Goal: Information Seeking & Learning: Learn about a topic

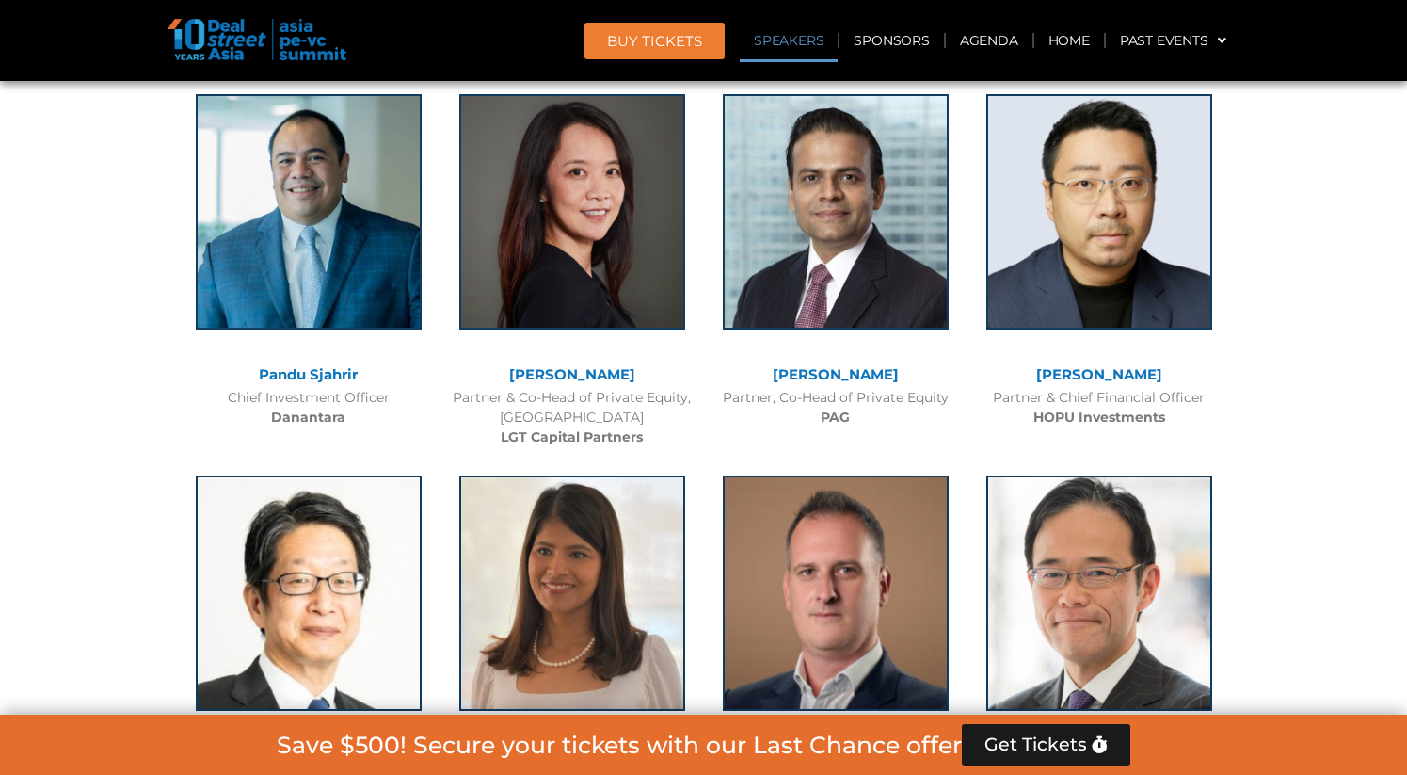
scroll to position [2131, 0]
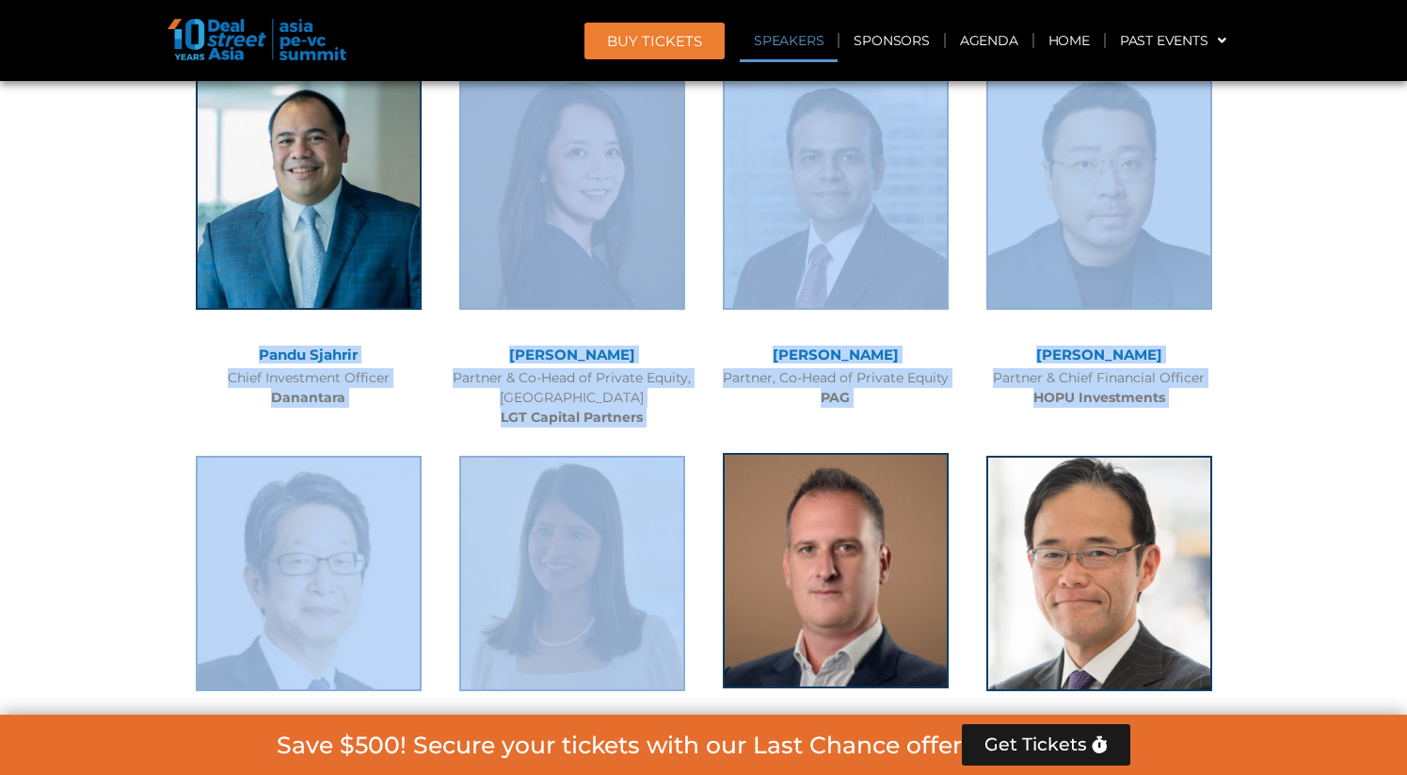
drag, startPoint x: 230, startPoint y: 360, endPoint x: 808, endPoint y: 631, distance: 639.1
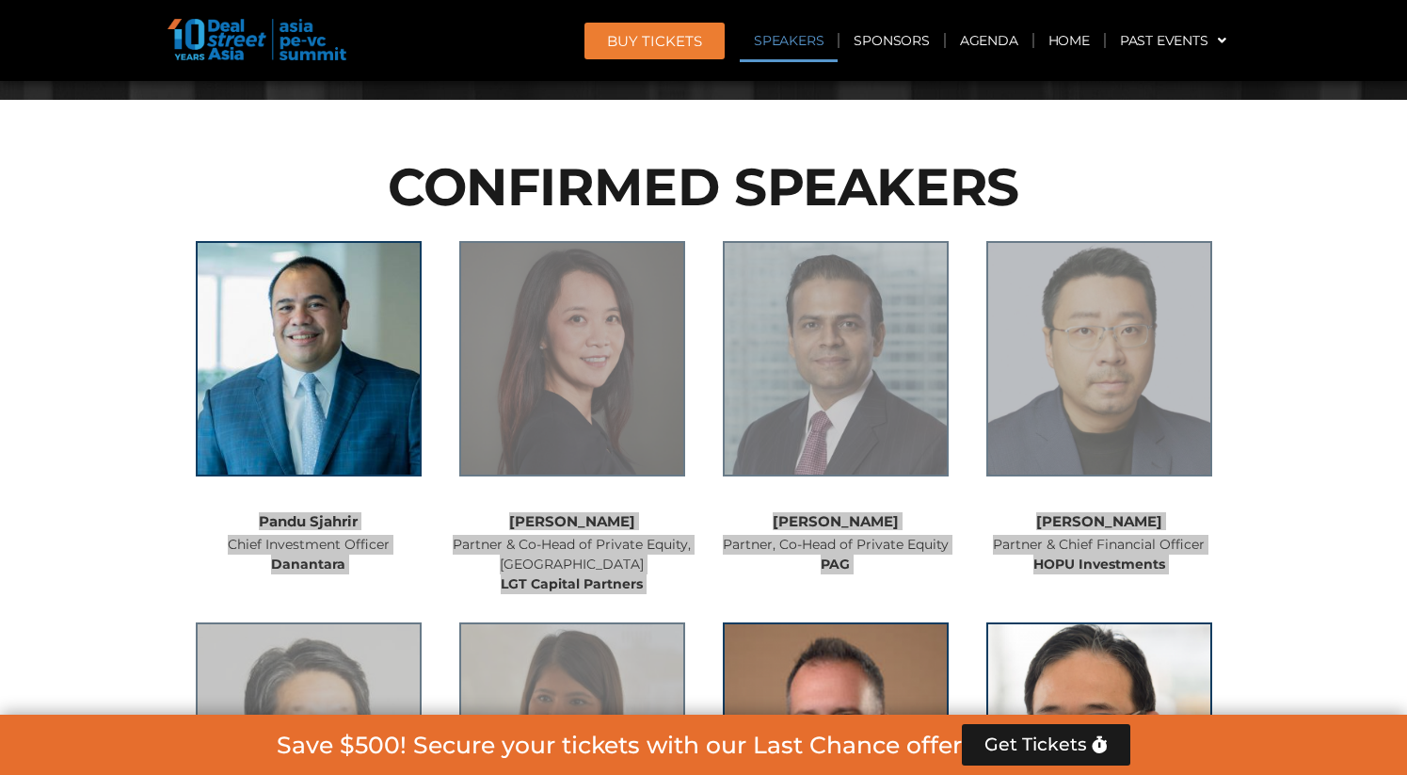
scroll to position [2010, 0]
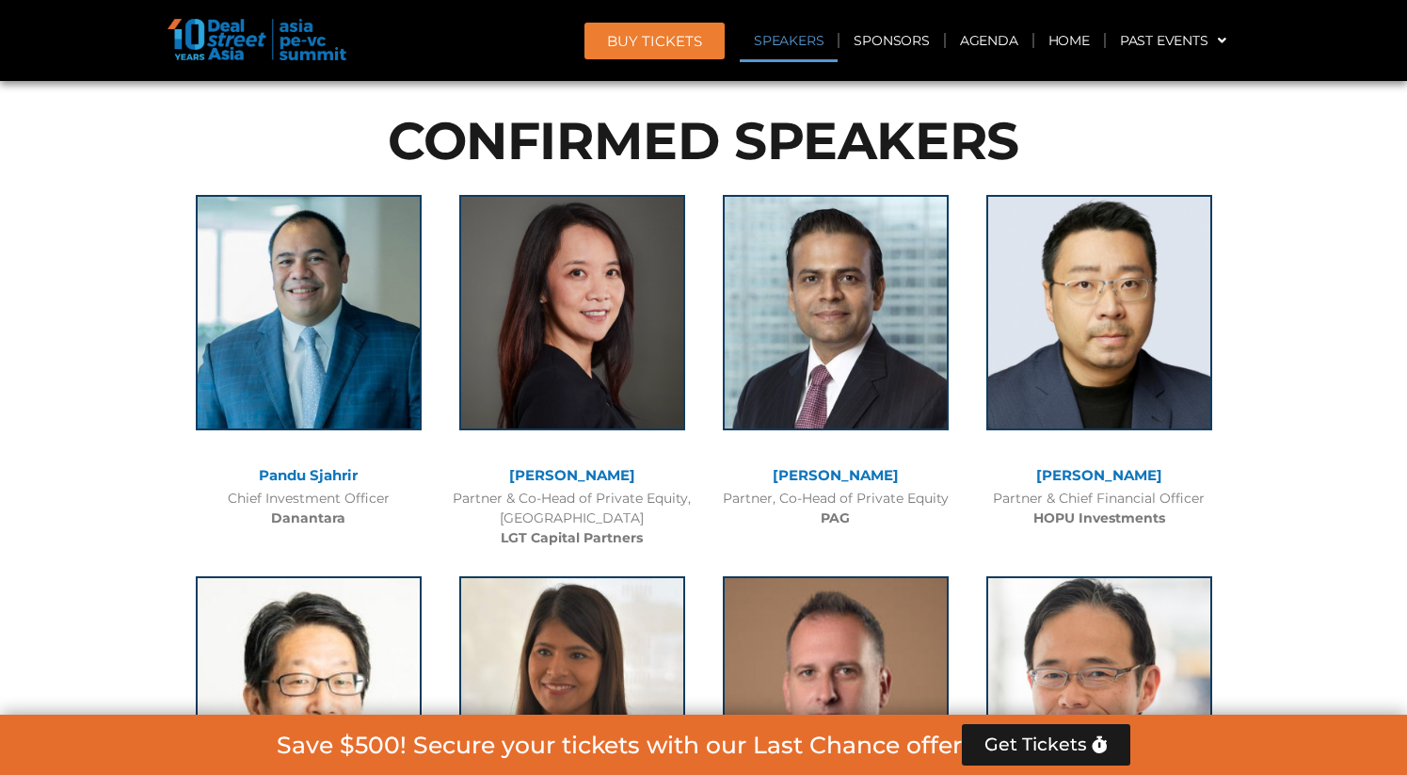
click at [570, 470] on link "[PERSON_NAME]" at bounding box center [572, 475] width 126 height 18
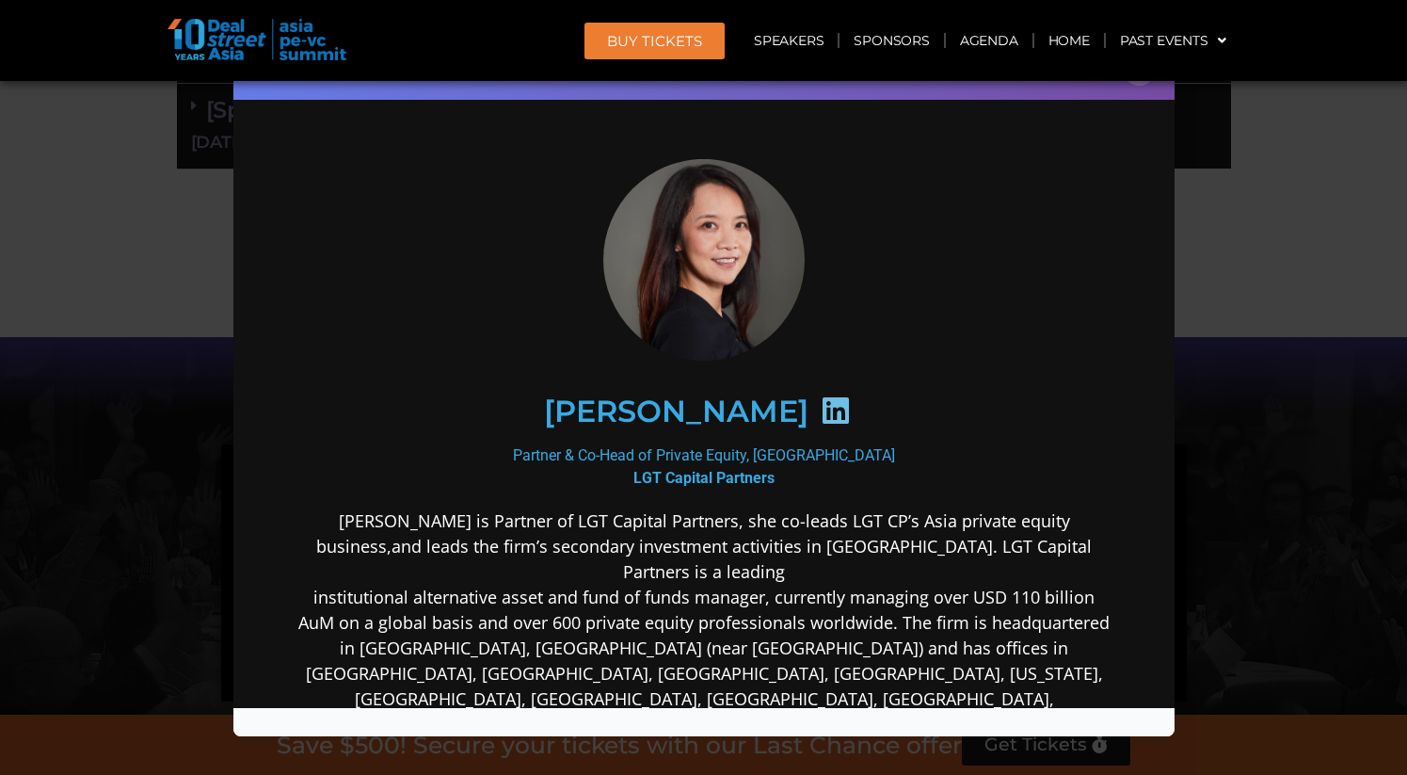
scroll to position [1240, 0]
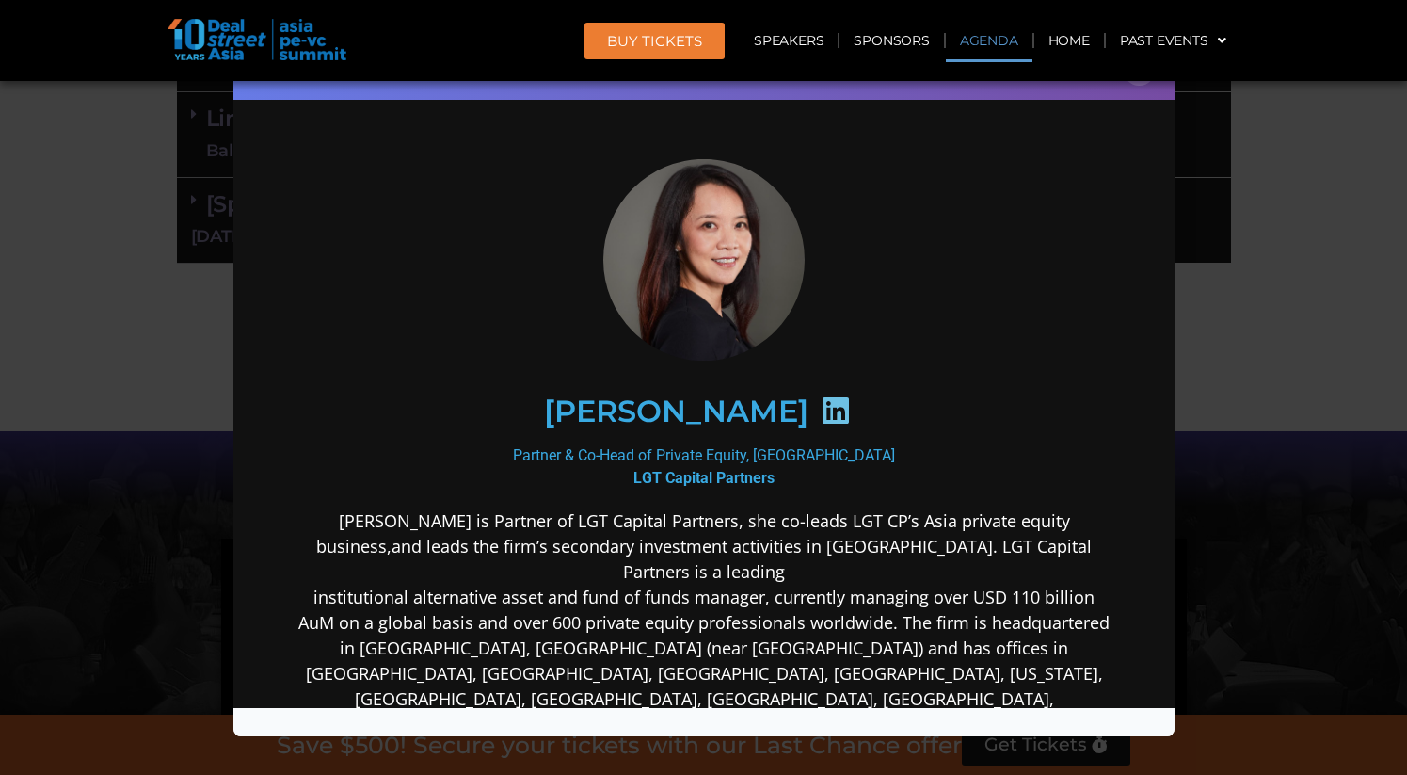
click at [29, 264] on div "Speaker Profile ×" at bounding box center [703, 387] width 1407 height 775
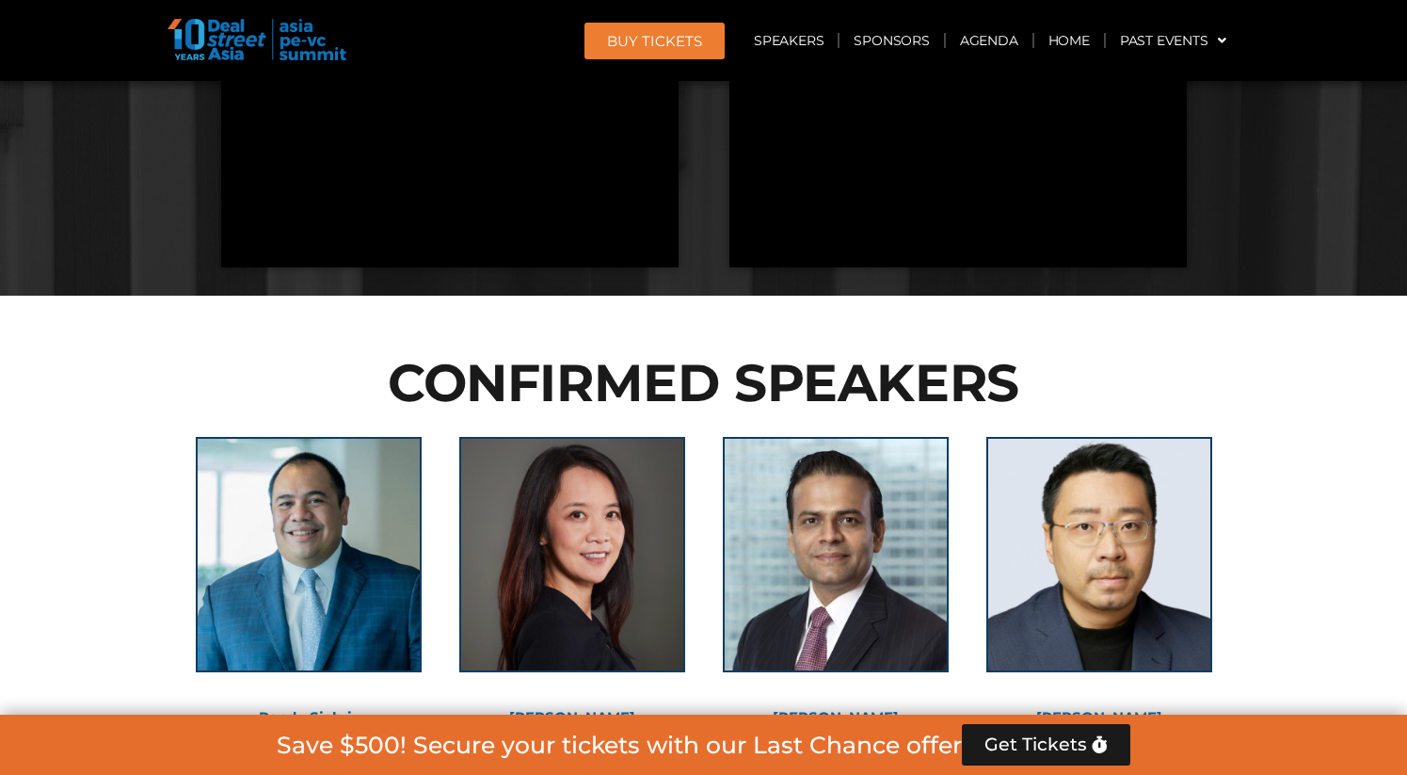
scroll to position [1803, 0]
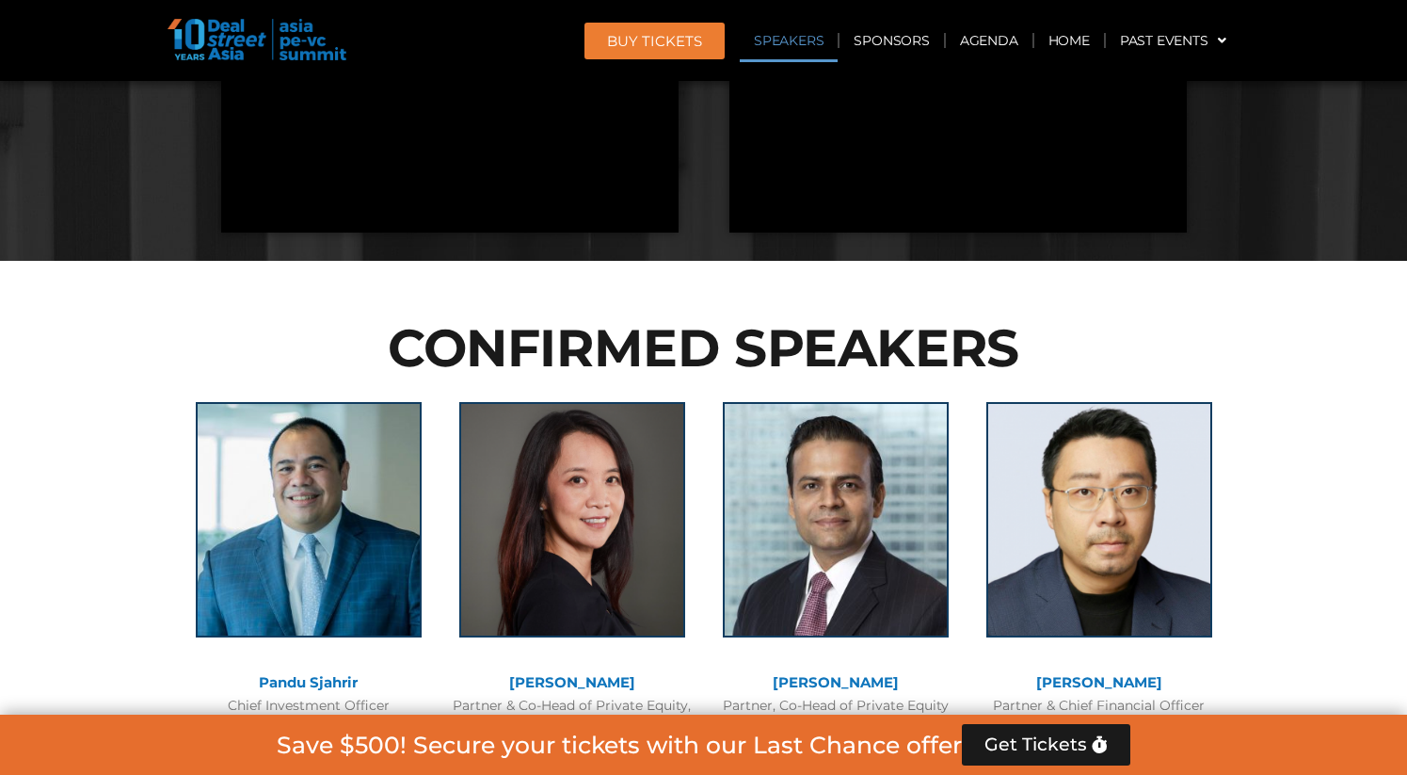
click at [1075, 352] on h2 "CONFIRMED SPEAKERS" at bounding box center [704, 348] width 1054 height 52
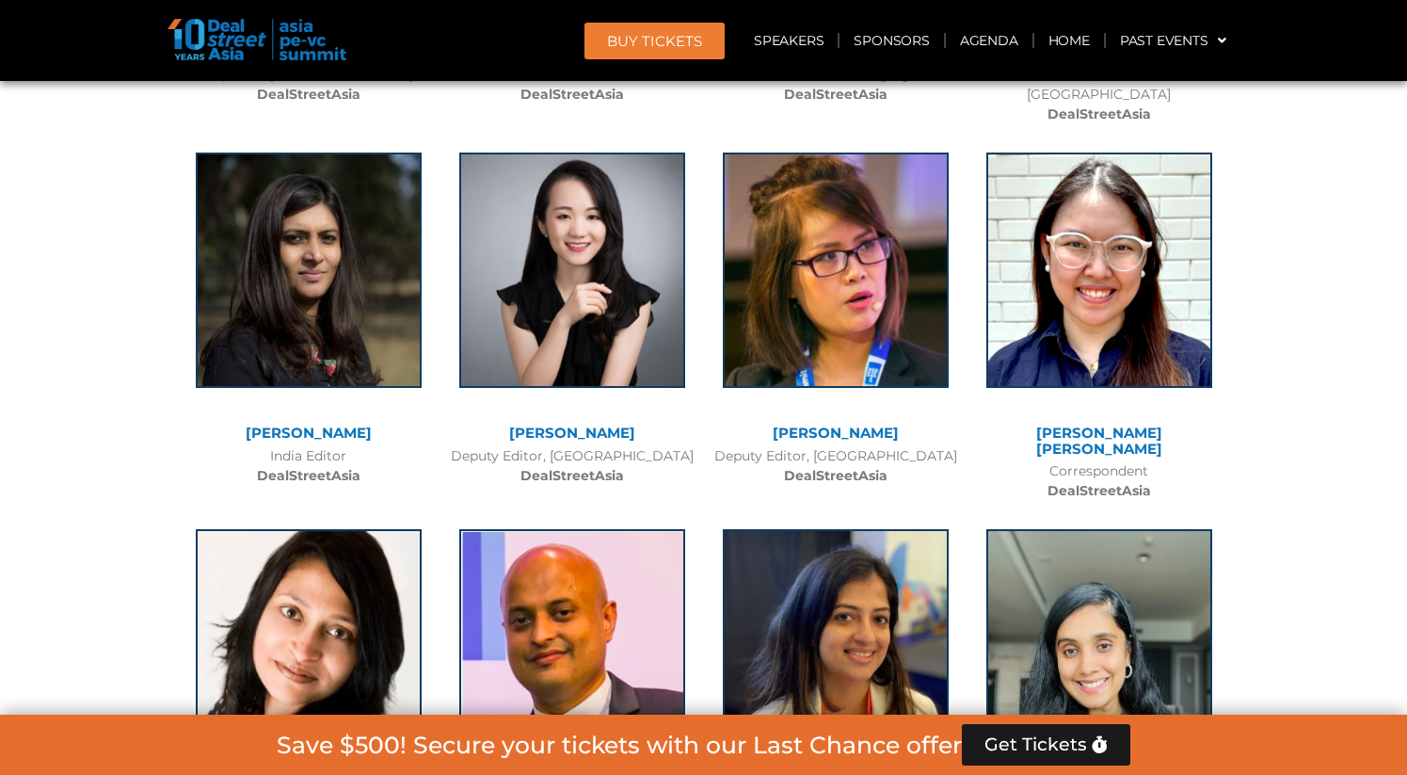
scroll to position [12705, 0]
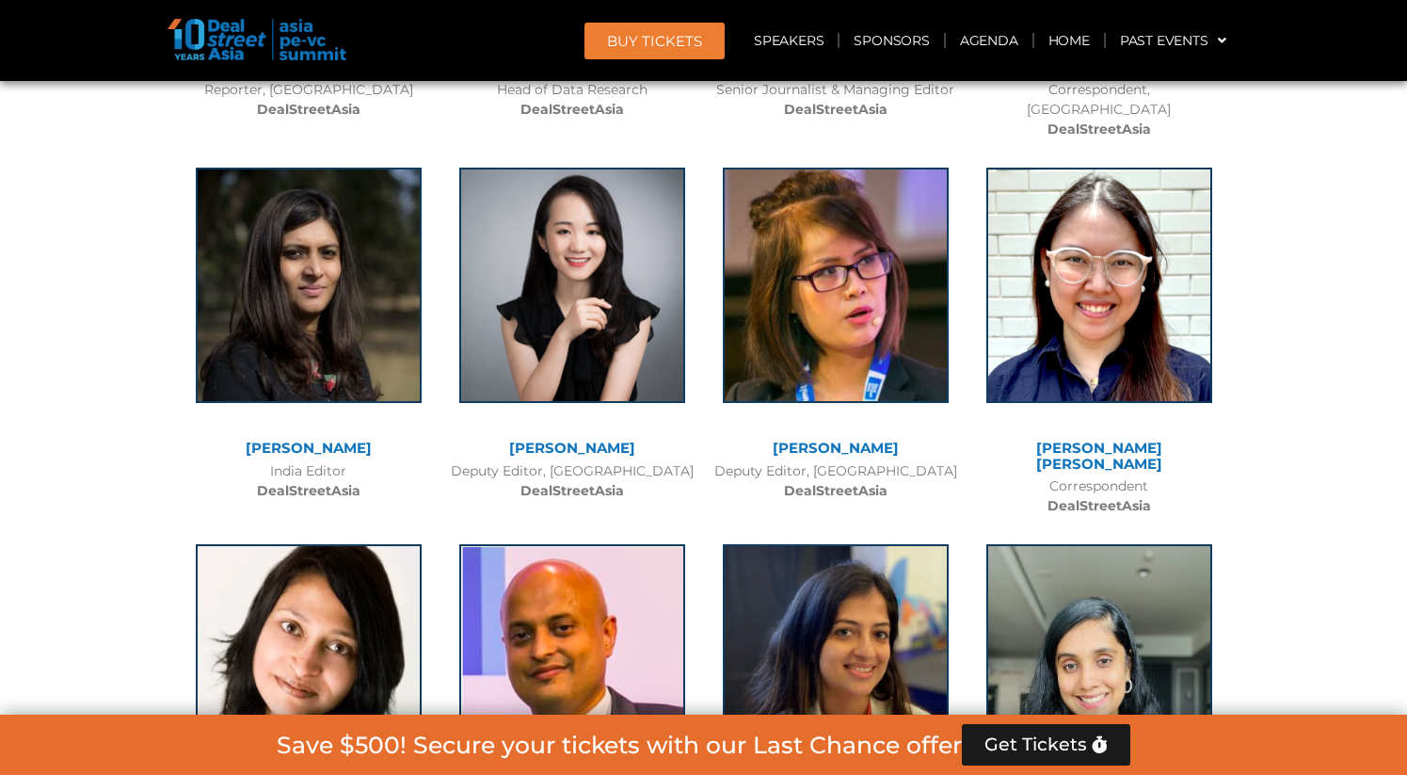
click at [1242, 326] on div at bounding box center [703, 309] width 1407 height 1326
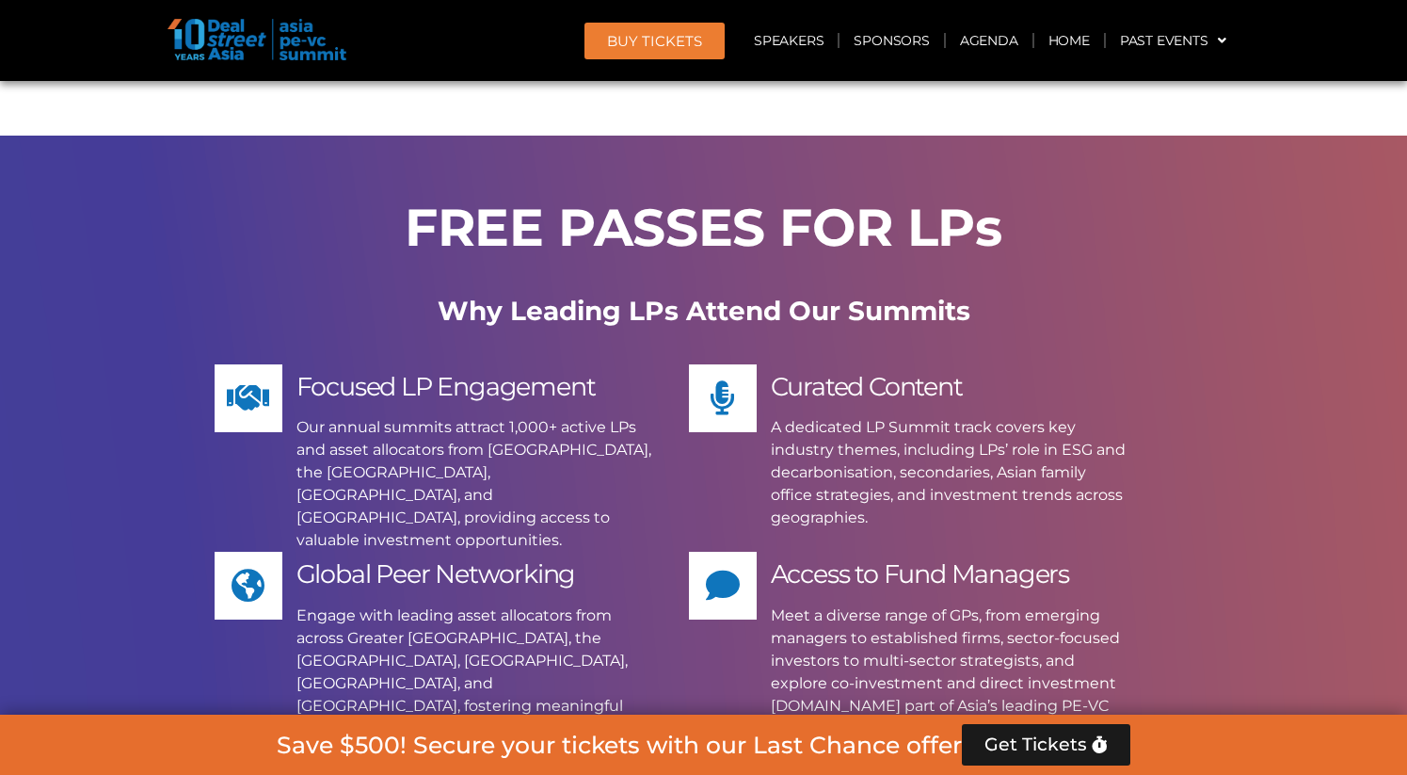
scroll to position [13543, 0]
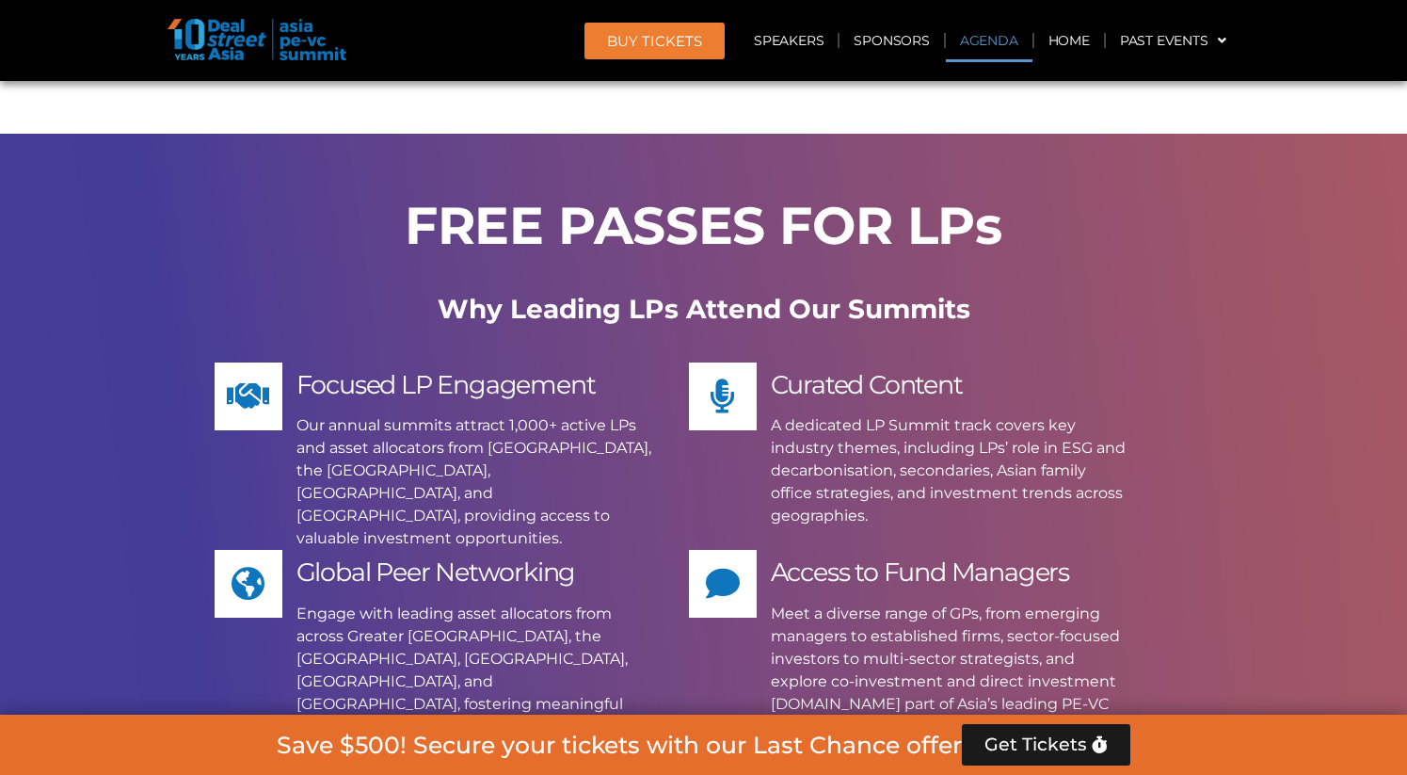
click at [971, 42] on link "Agenda" at bounding box center [989, 40] width 87 height 43
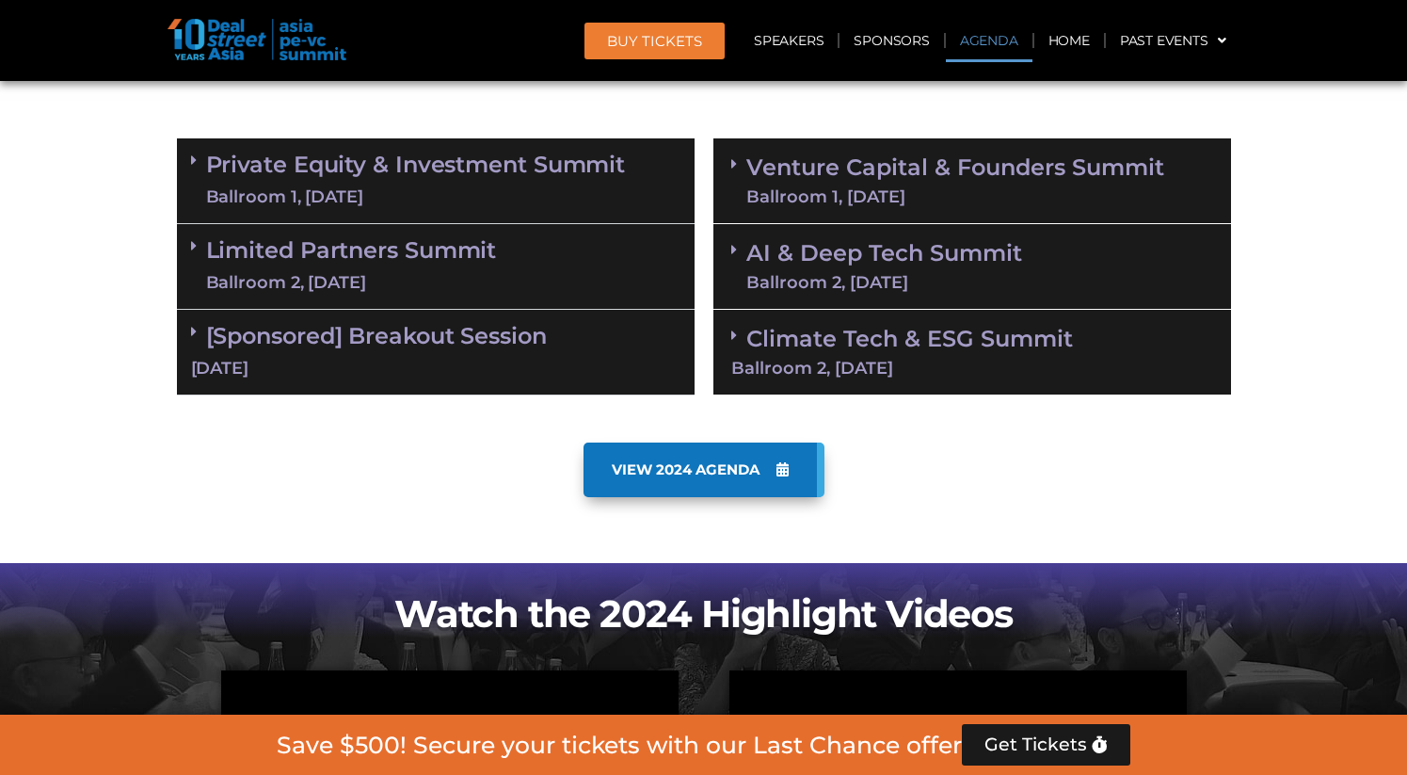
scroll to position [984, 0]
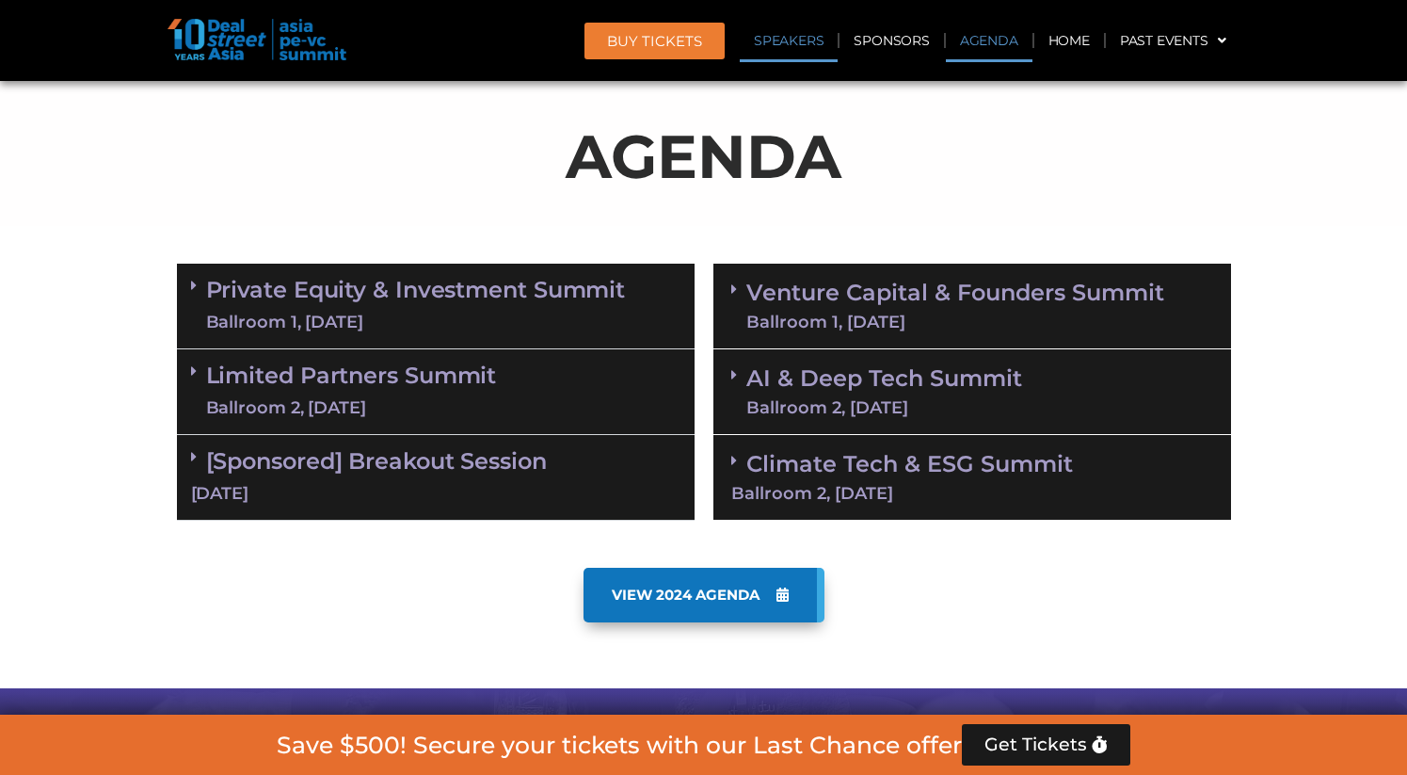
click at [811, 43] on link "Speakers" at bounding box center [789, 40] width 98 height 43
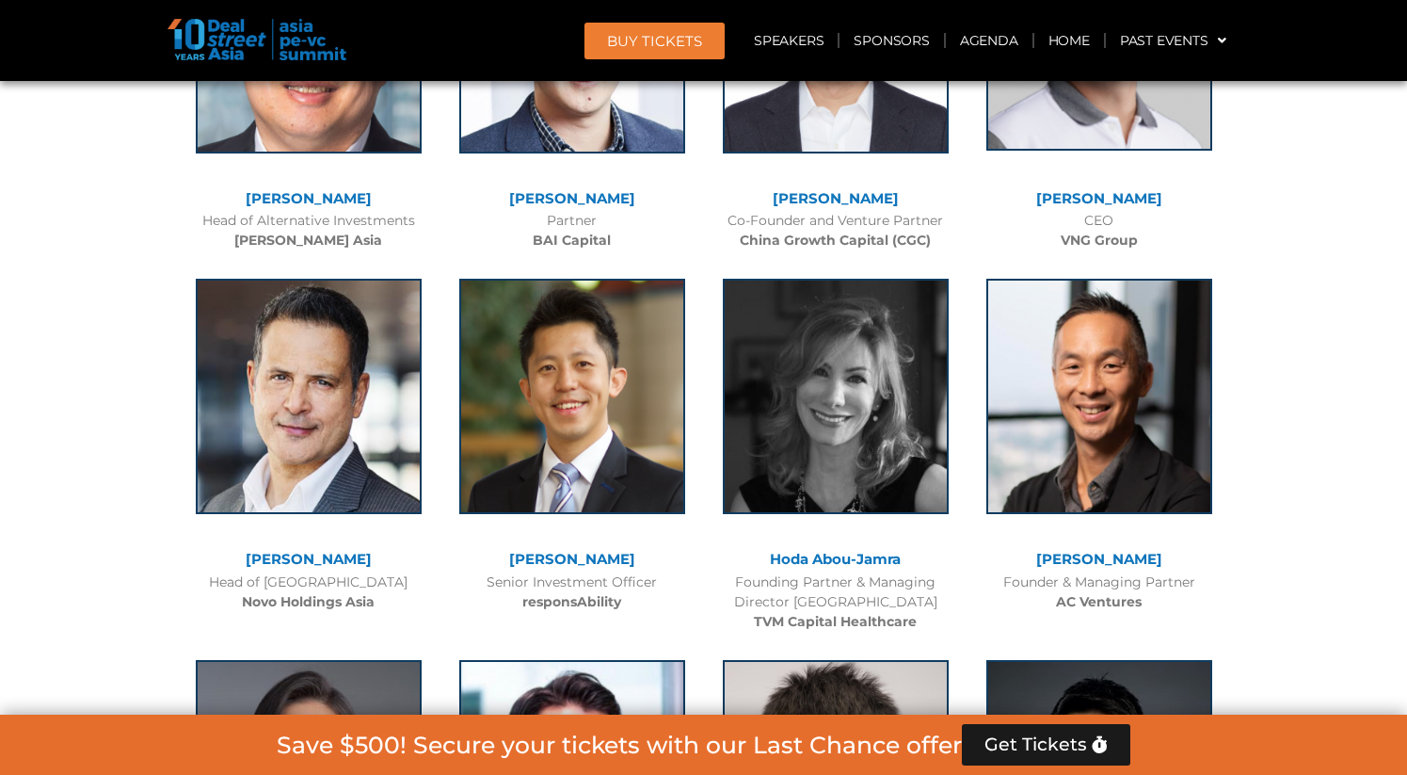
scroll to position [7336, 0]
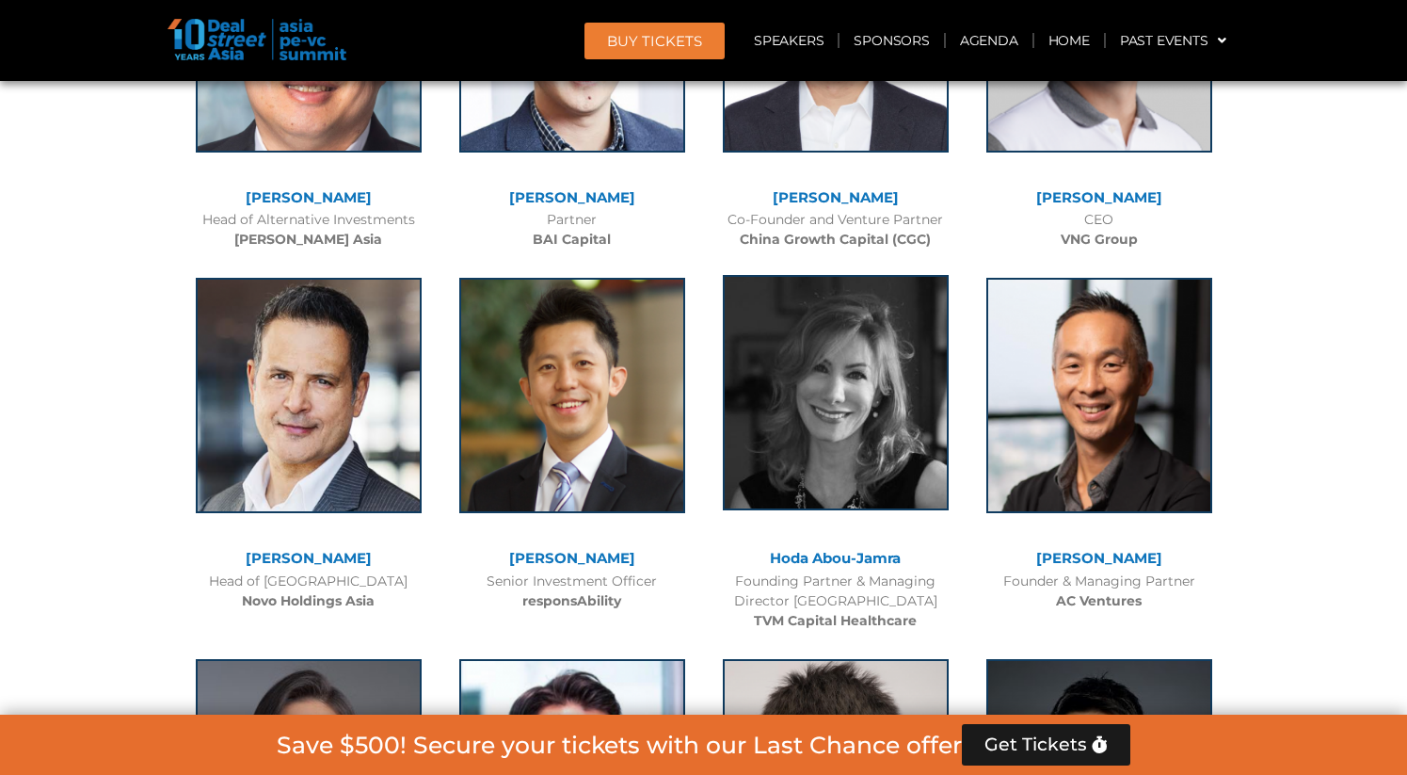
click at [839, 376] on img at bounding box center [836, 392] width 226 height 235
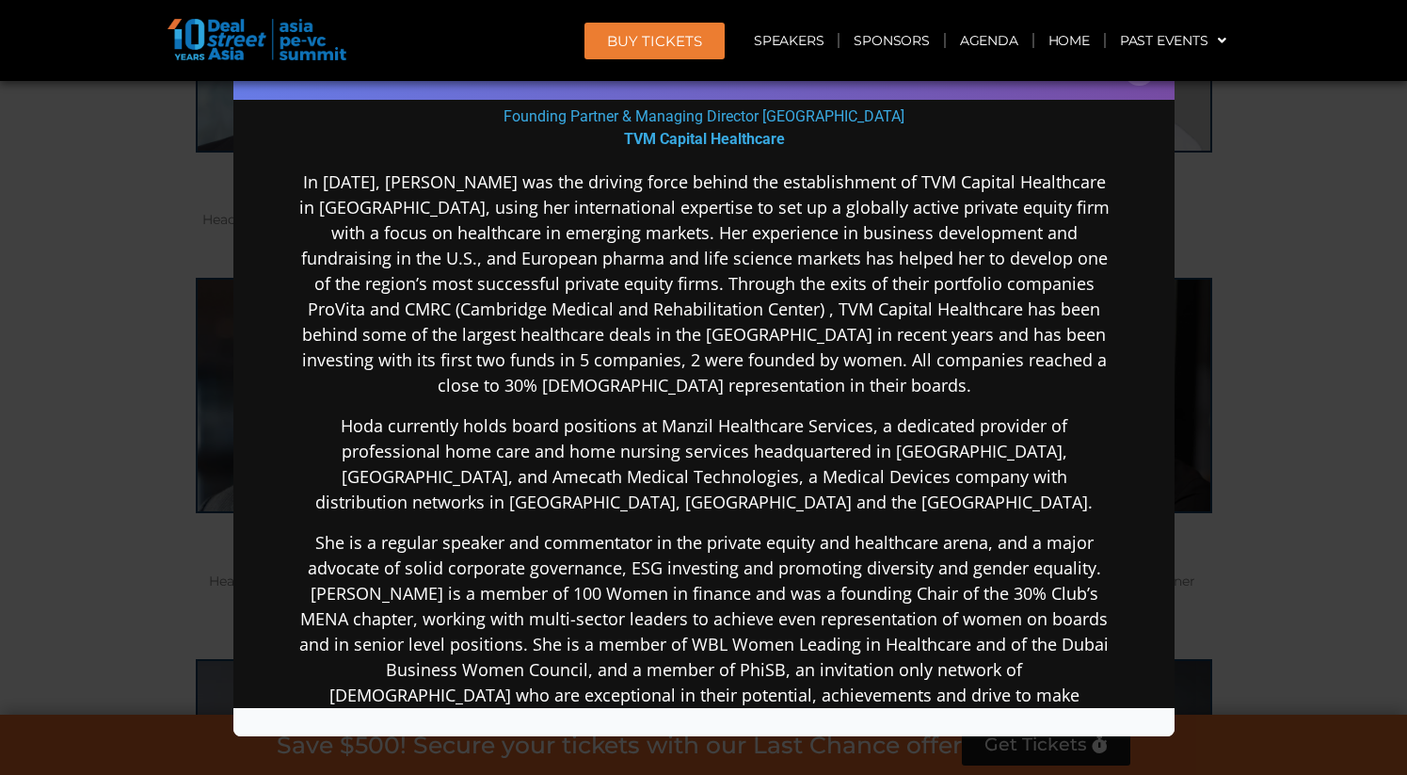
scroll to position [191, 0]
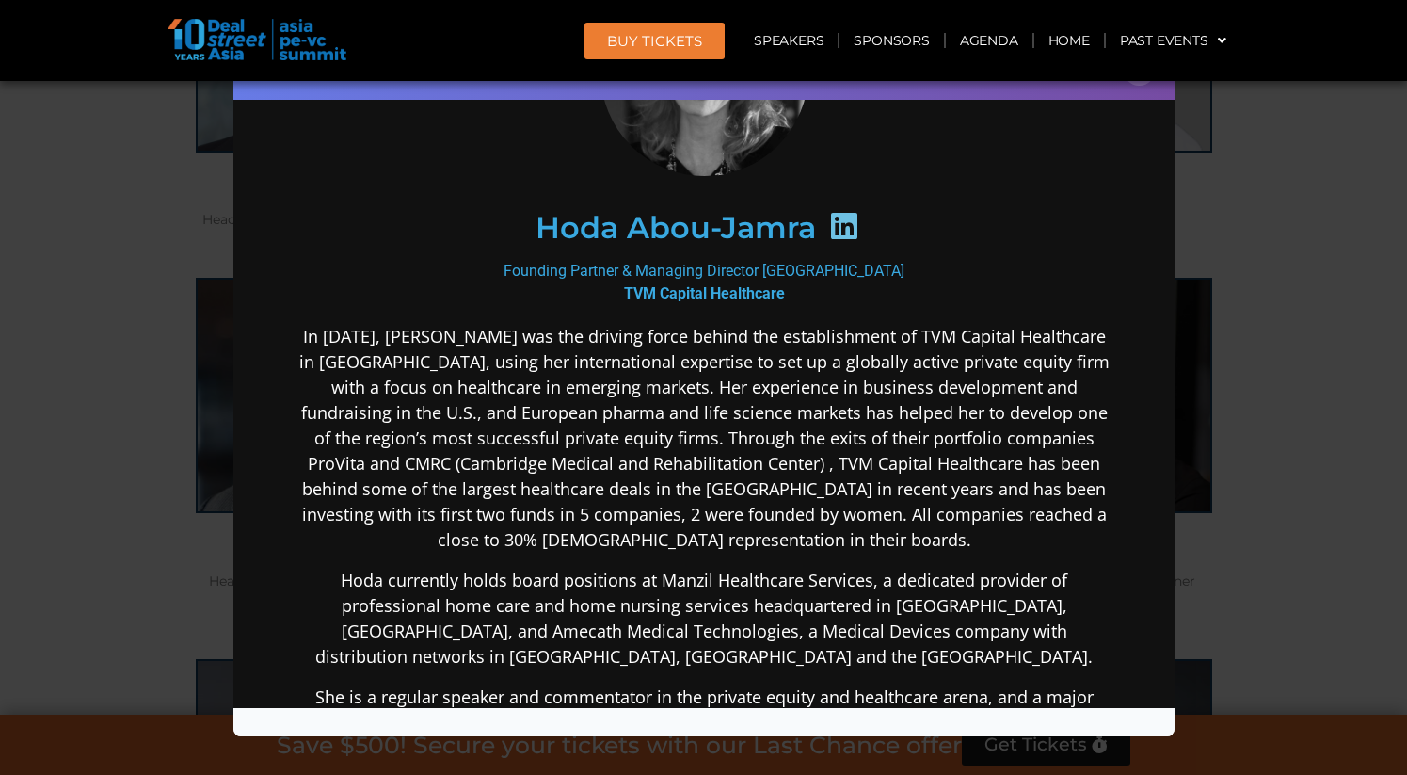
click at [1292, 181] on div "Speaker Profile ×" at bounding box center [703, 387] width 1407 height 775
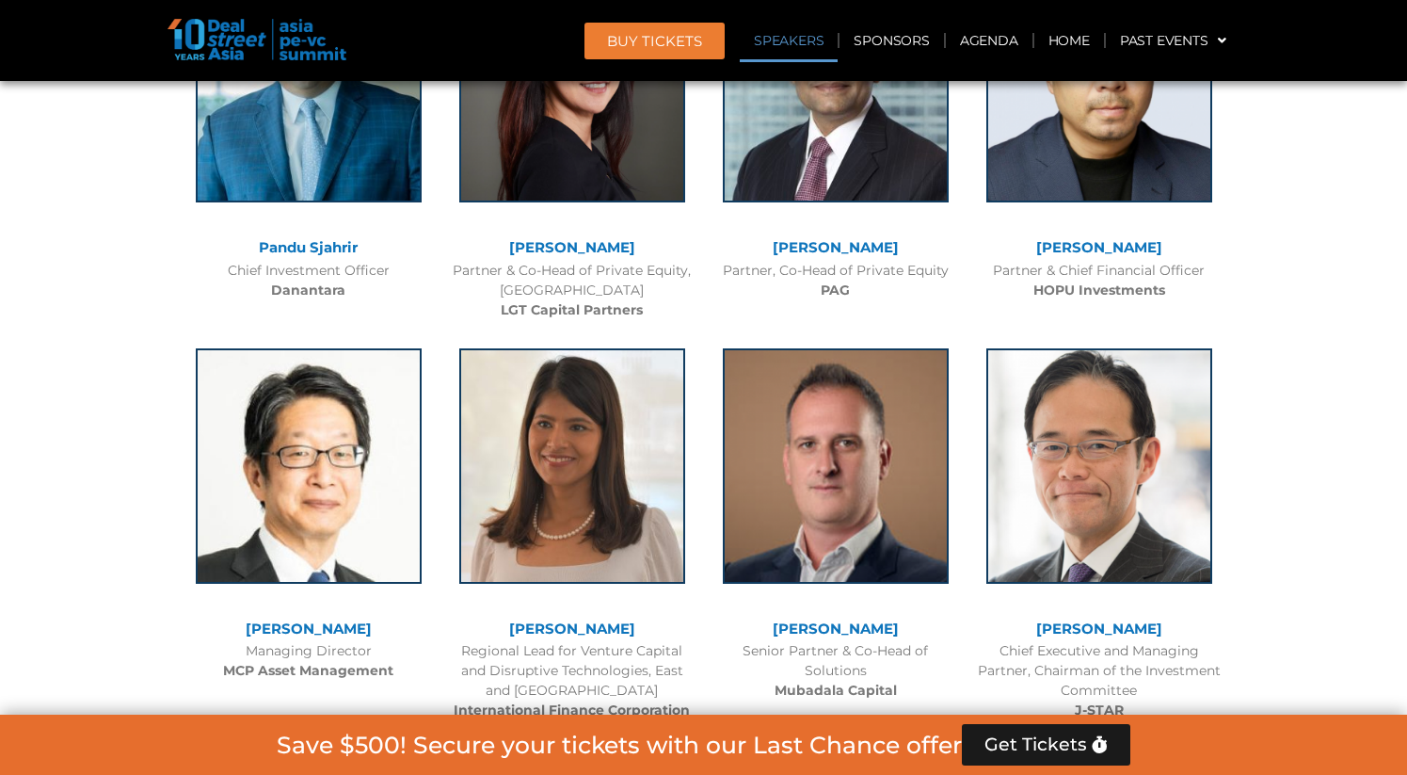
scroll to position [2244, 0]
